Goal: Find specific page/section: Find specific page/section

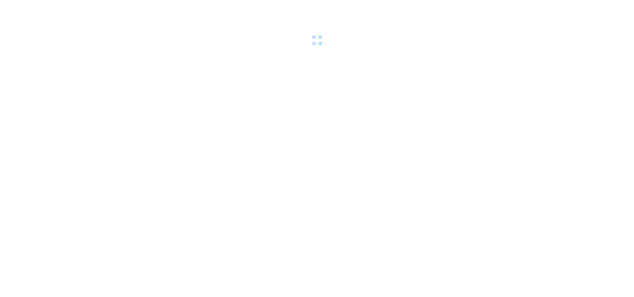
click at [242, 189] on body at bounding box center [317, 148] width 634 height 297
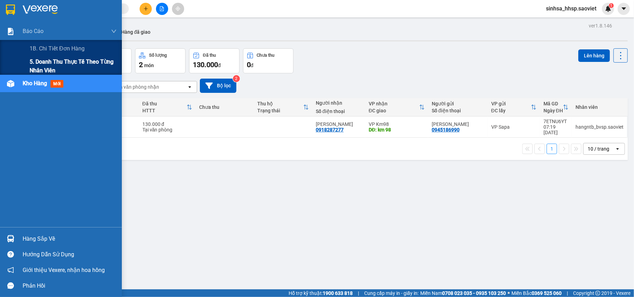
click at [39, 62] on span "5. Doanh thu thực tế theo từng nhân viên" at bounding box center [73, 65] width 87 height 17
